Goal: Task Accomplishment & Management: Use online tool/utility

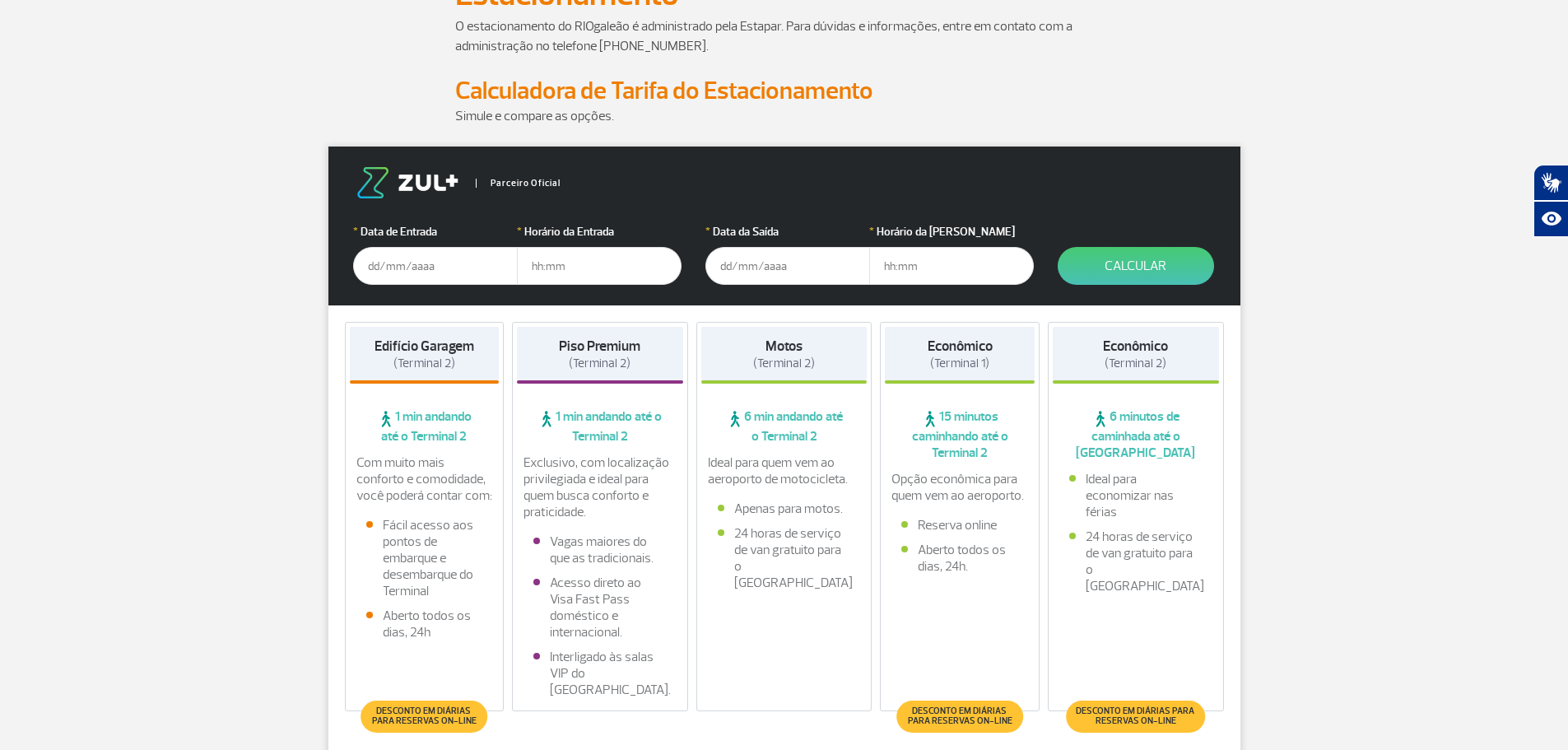
scroll to position [82, 0]
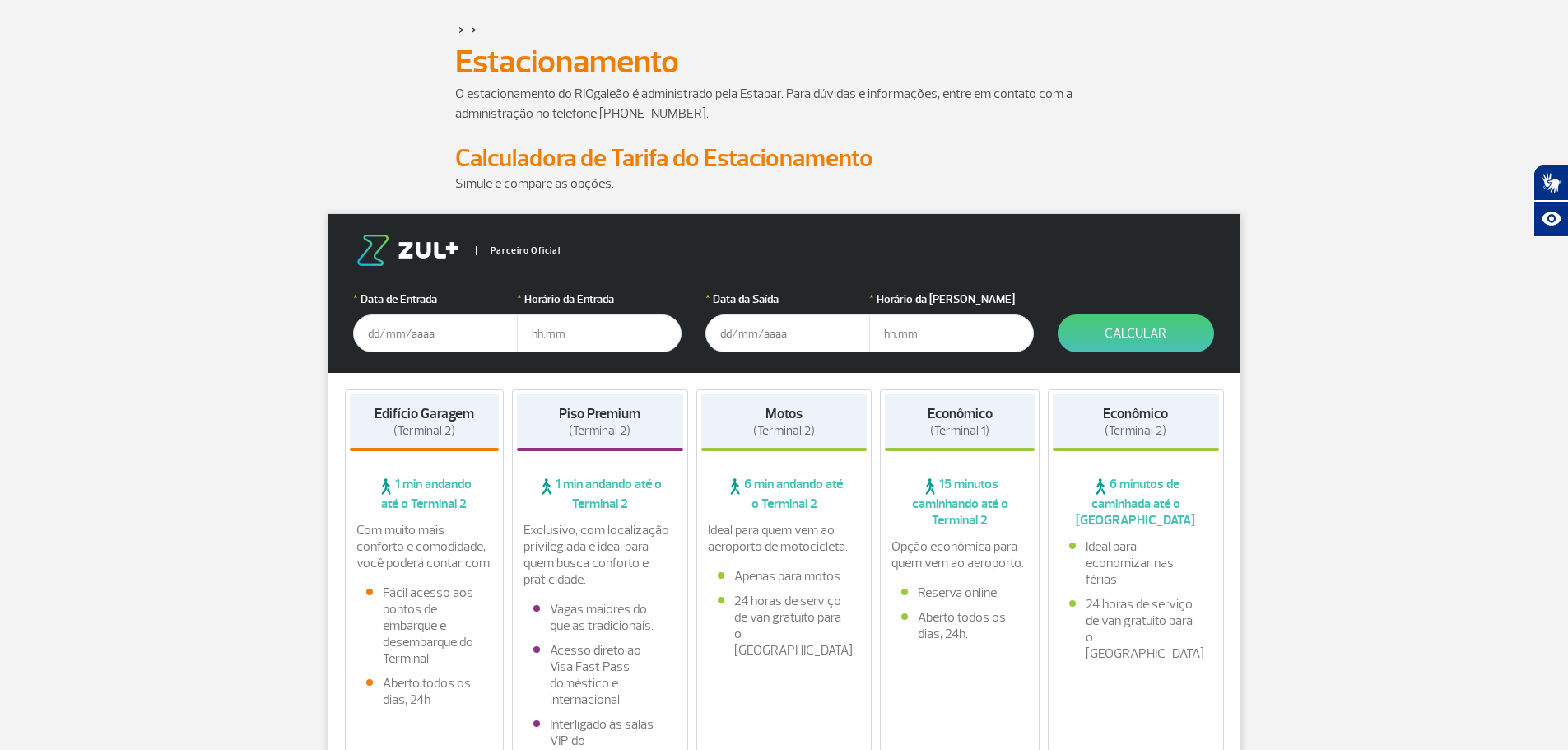
click at [368, 336] on input "text" at bounding box center [435, 332] width 164 height 38
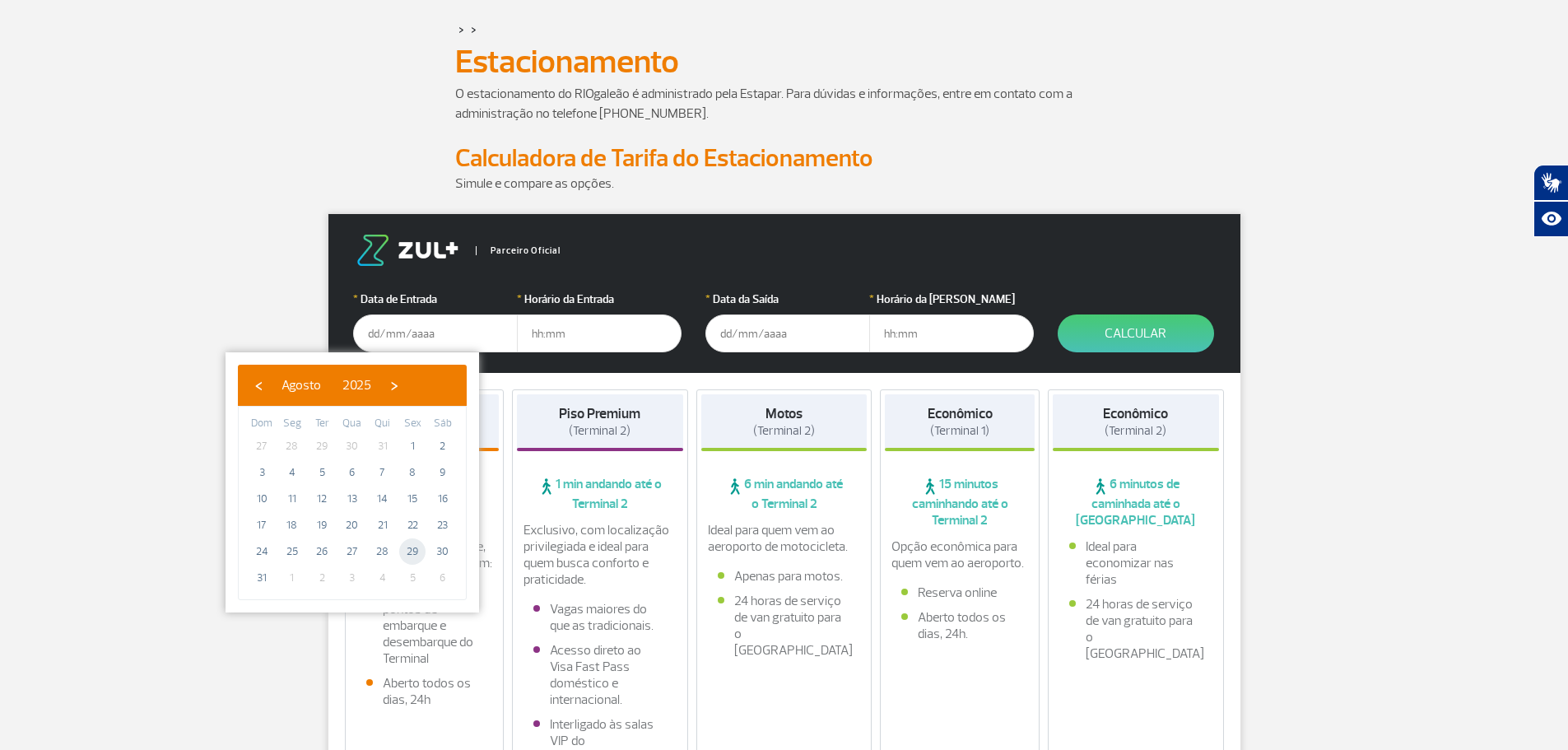
click at [418, 552] on span "29" at bounding box center [412, 551] width 26 height 26
type input "[DATE]"
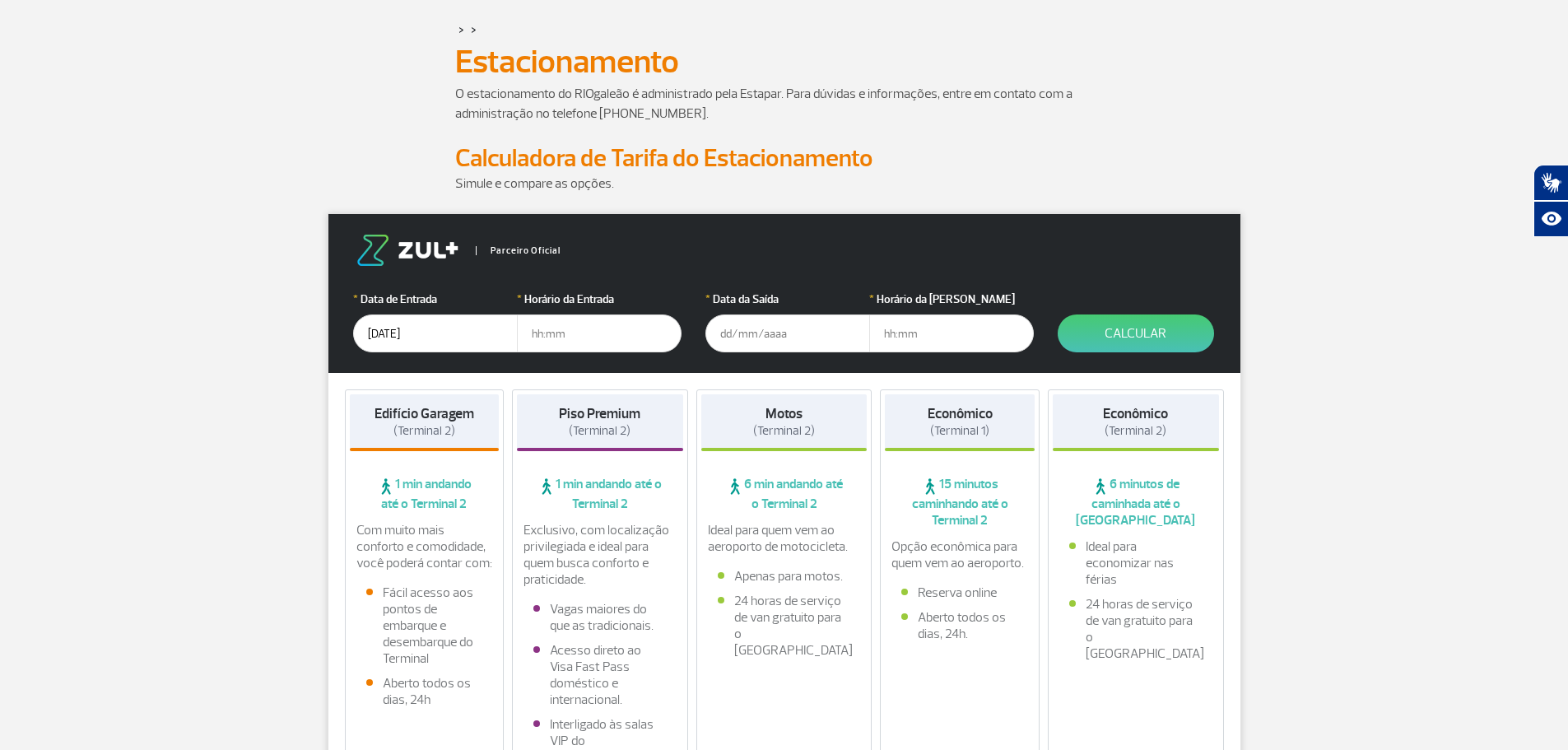
click at [551, 336] on input "text" at bounding box center [599, 332] width 164 height 38
type input "17"
click at [741, 332] on input "text" at bounding box center [788, 332] width 164 height 38
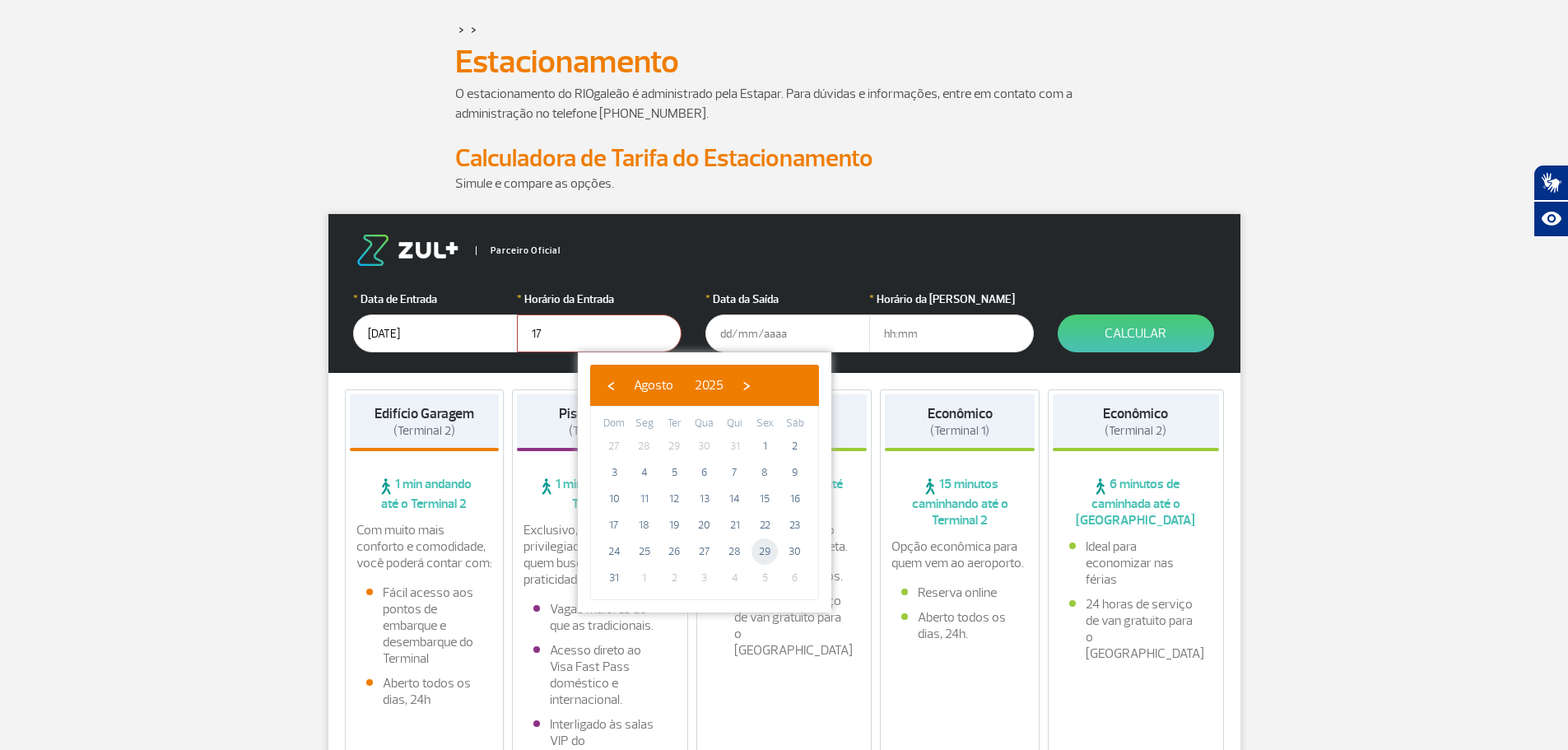
click at [764, 541] on span "29" at bounding box center [765, 551] width 26 height 26
type input "[DATE]"
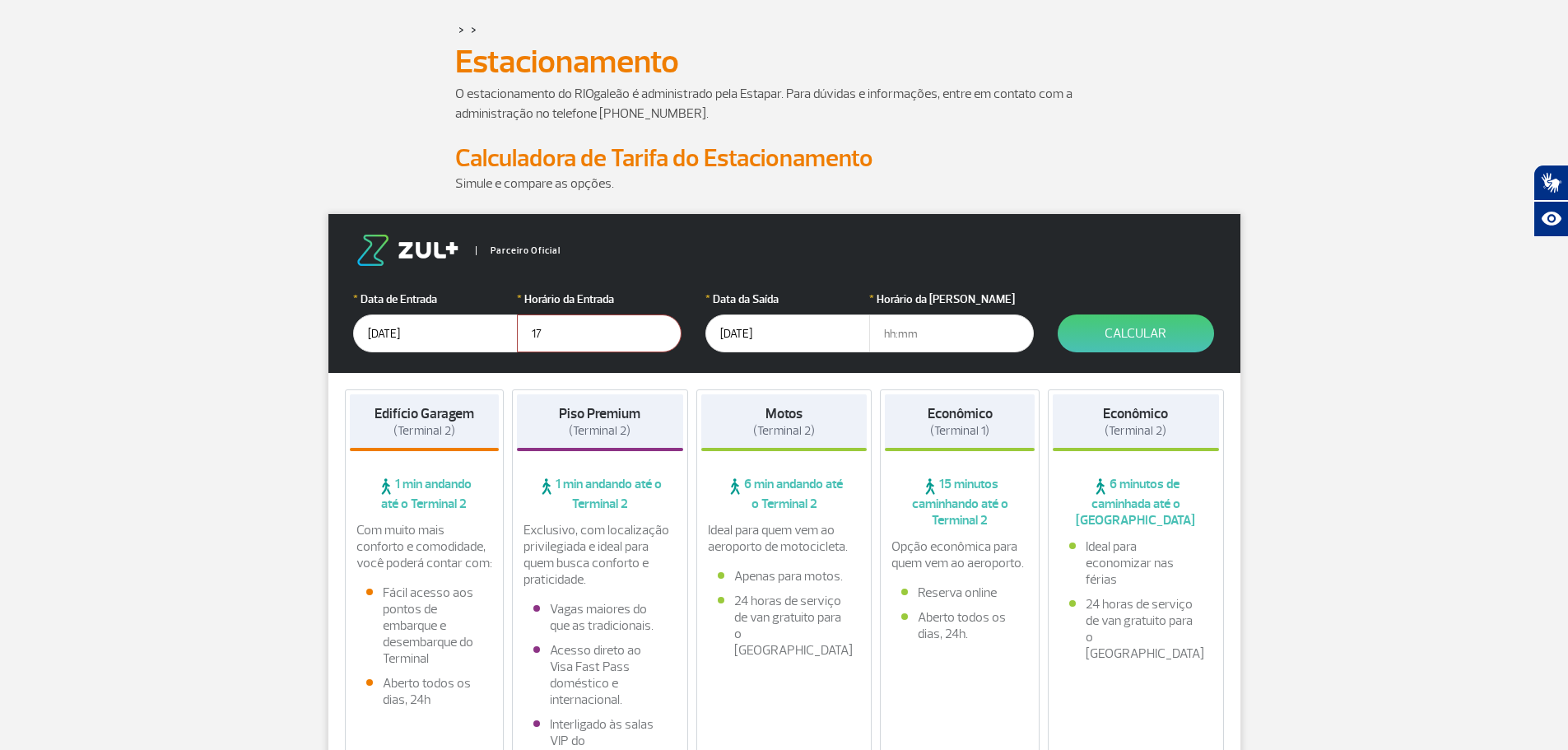
click at [570, 330] on input "17" at bounding box center [599, 332] width 164 height 38
type input "17:00"
click at [907, 335] on input "text" at bounding box center [951, 332] width 164 height 38
type input "21:00"
click at [1158, 330] on button "Calcular" at bounding box center [1136, 332] width 157 height 38
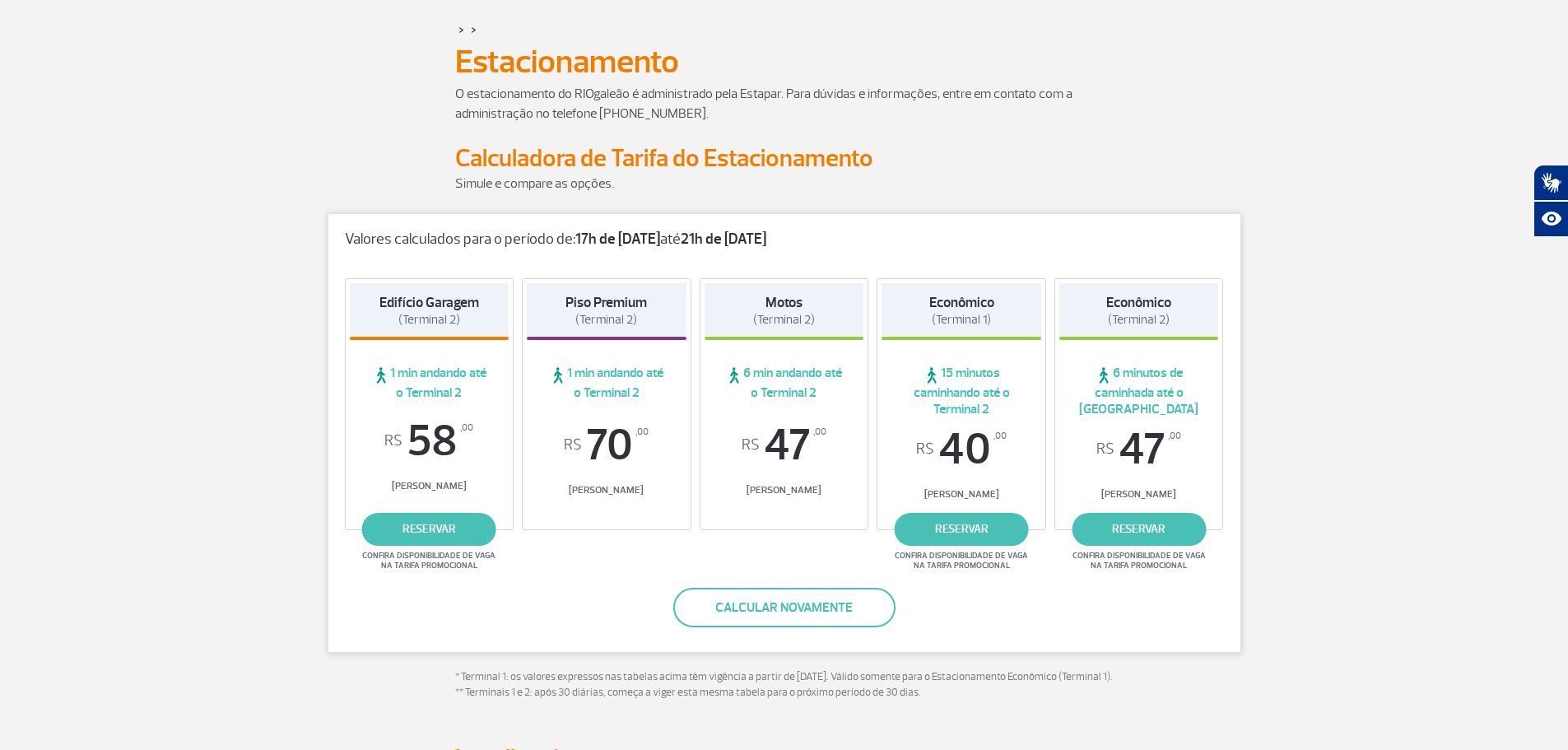
scroll to position [0, 0]
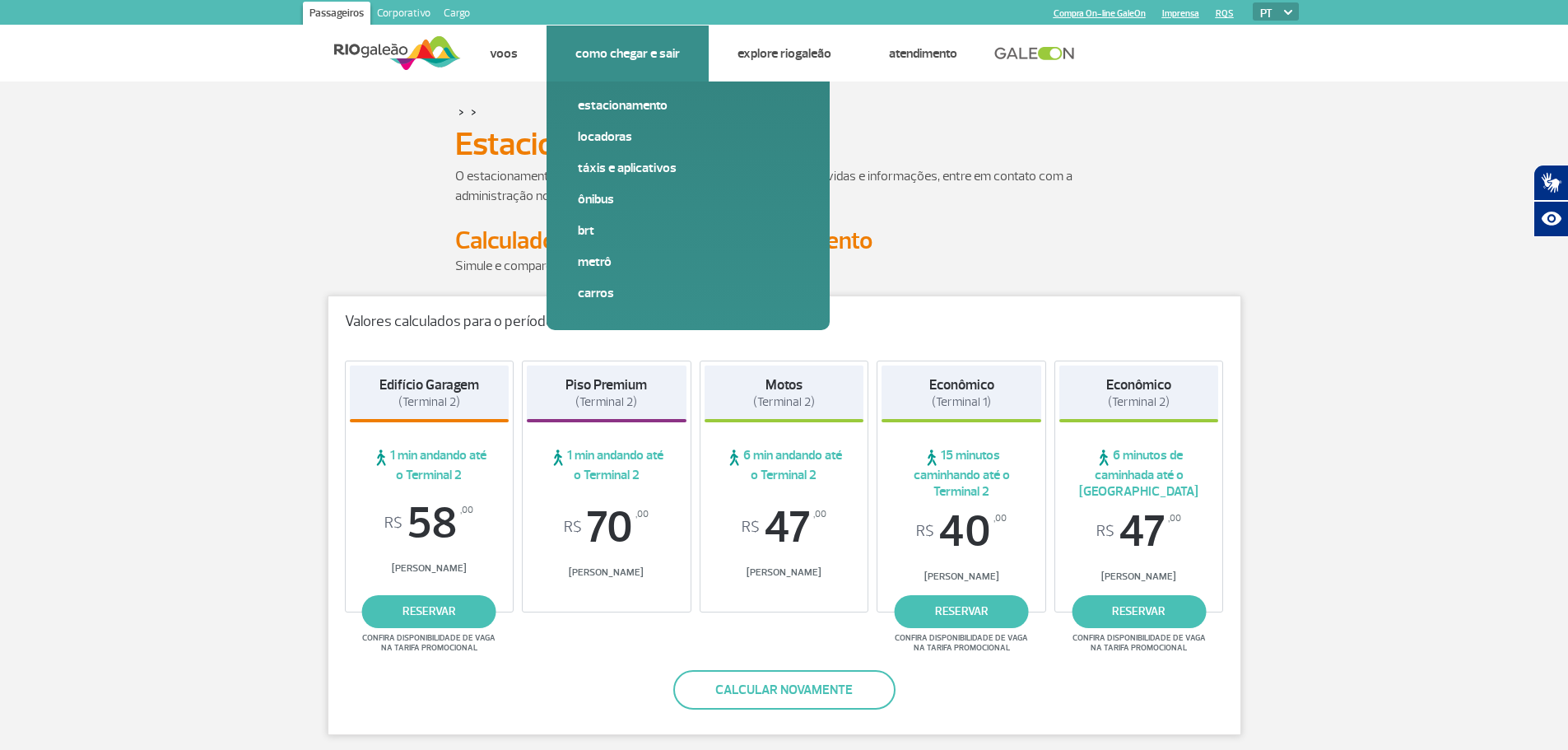
click at [627, 62] on li "Como chegar e sair Estacionamento Locadoras Táxis e aplicativos Ônibus BRT Metr…" at bounding box center [627, 53] width 162 height 56
click at [624, 102] on link "Estacionamento" at bounding box center [688, 105] width 220 height 18
click at [647, 101] on link "Estacionamento" at bounding box center [688, 105] width 220 height 18
